Goal: Information Seeking & Learning: Learn about a topic

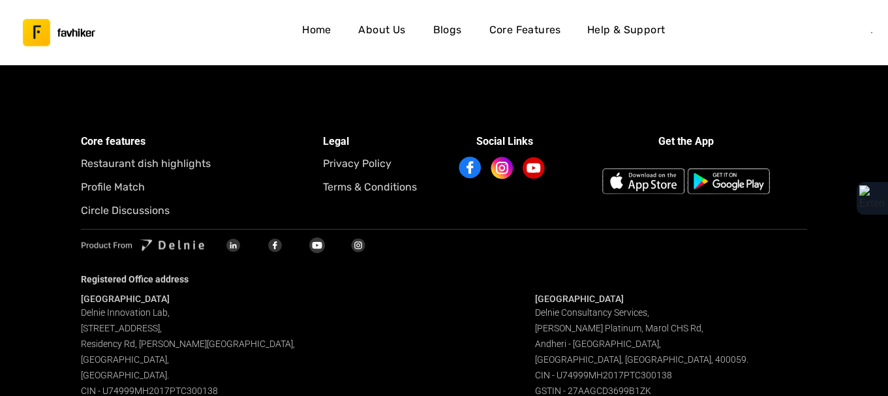
scroll to position [3862, 0]
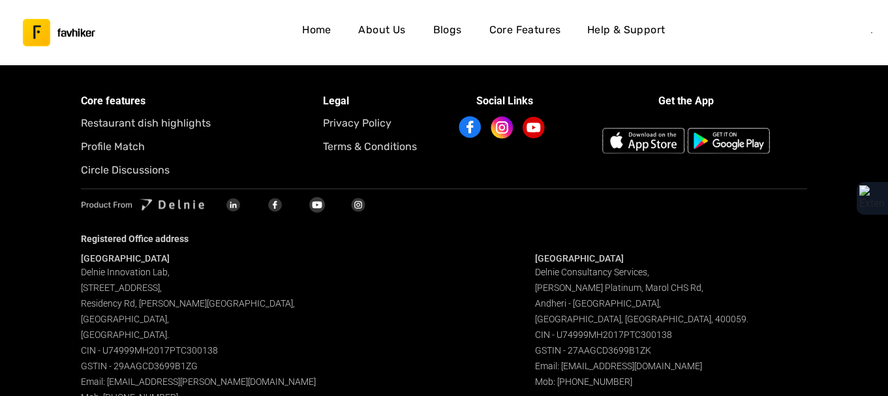
drag, startPoint x: 889, startPoint y: 20, endPoint x: 877, endPoint y: 384, distance: 364.8
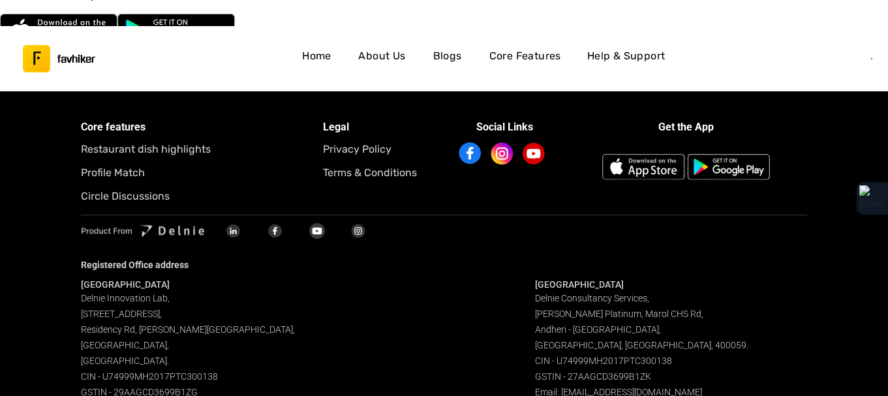
scroll to position [3871, 0]
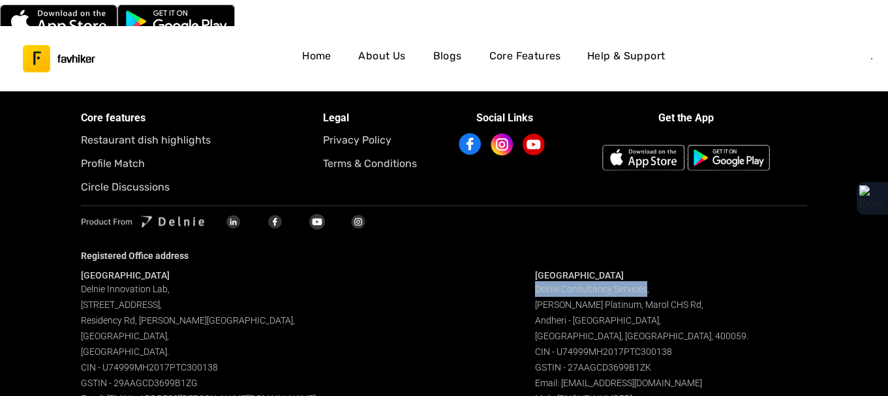
drag, startPoint x: 535, startPoint y: 243, endPoint x: 648, endPoint y: 245, distance: 112.2
click at [648, 284] on span "Delnie Consultancy Services, [PERSON_NAME][STREET_ADDRESS]. CIN - U74999MH2017P…" at bounding box center [641, 344] width 213 height 120
copy span "Delnie Consultancy Services"
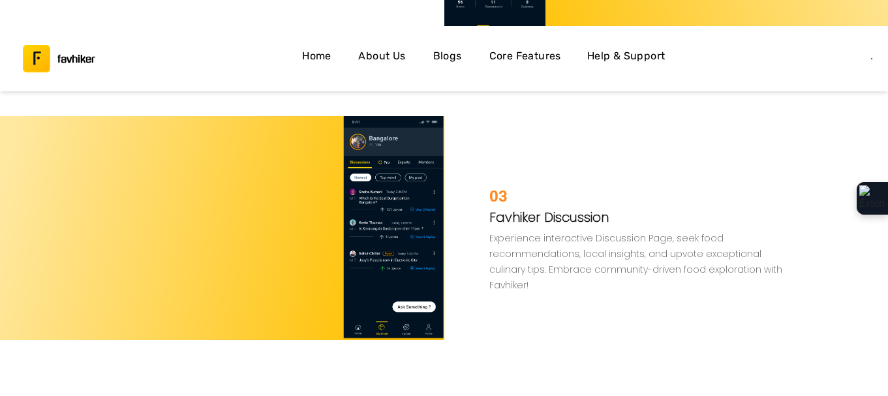
scroll to position [2958, 0]
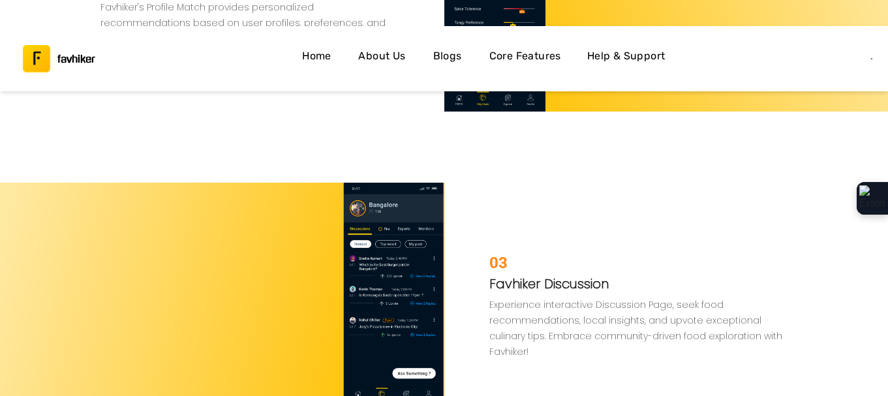
click at [389, 48] on h4 "About Us" at bounding box center [381, 56] width 47 height 17
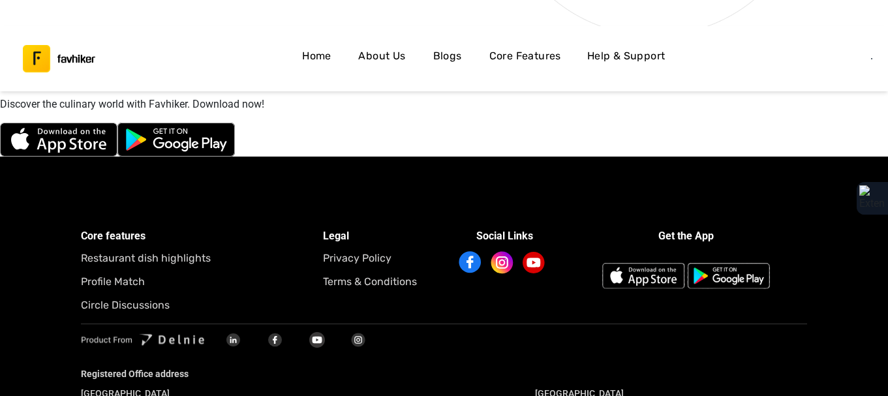
scroll to position [3778, 0]
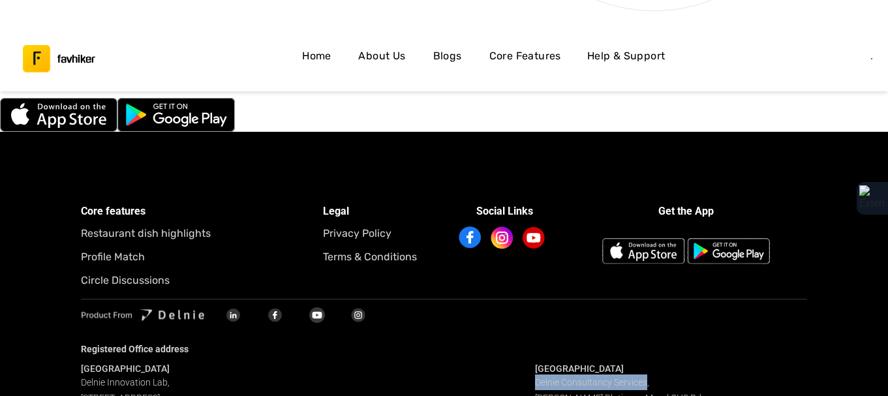
click at [389, 48] on h4 "About Us" at bounding box center [381, 56] width 47 height 17
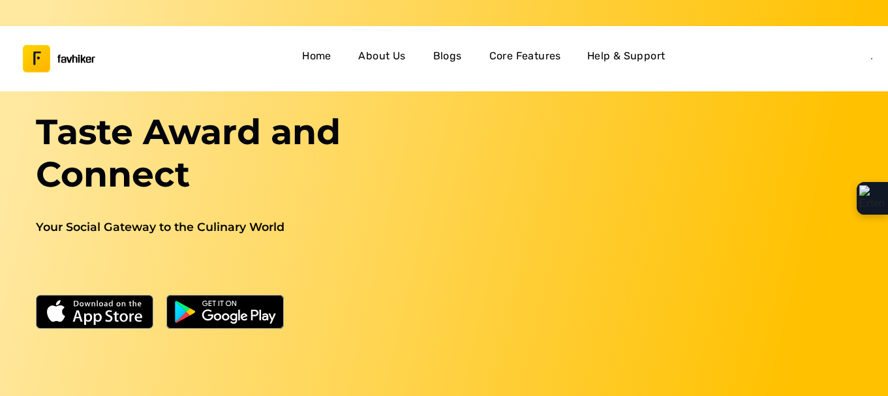
scroll to position [0, 0]
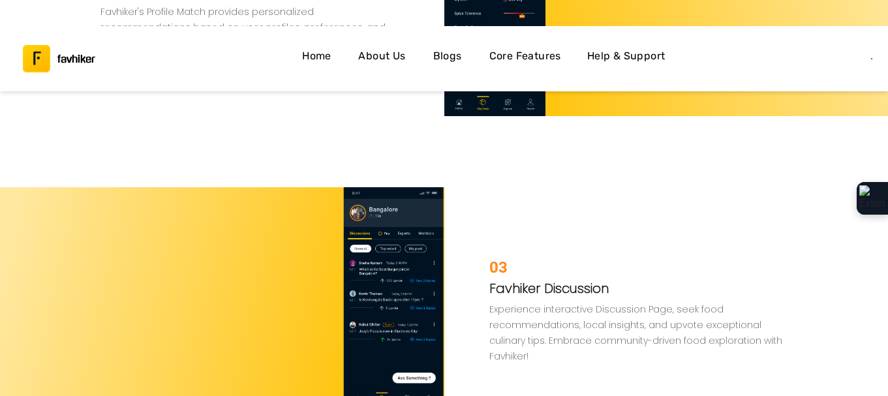
scroll to position [2958, 0]
